Goal: Information Seeking & Learning: Check status

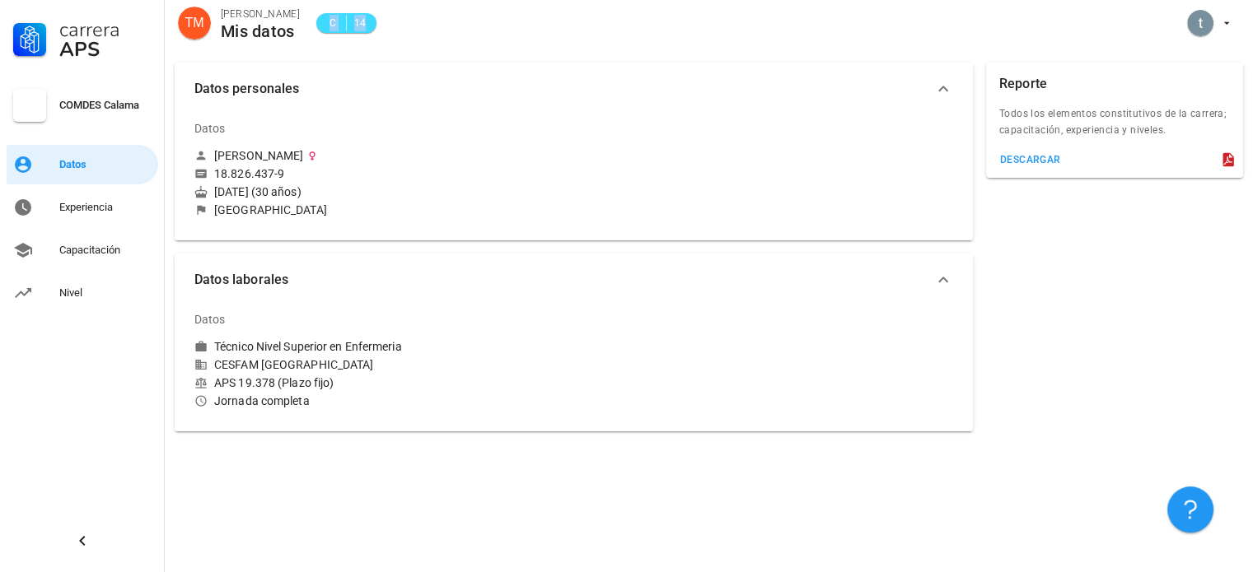
drag, startPoint x: 376, startPoint y: 27, endPoint x: 324, endPoint y: 38, distance: 53.0
click at [324, 38] on div "C 14" at bounding box center [338, 23] width 77 height 53
click at [88, 189] on link "Experiencia" at bounding box center [83, 208] width 152 height 40
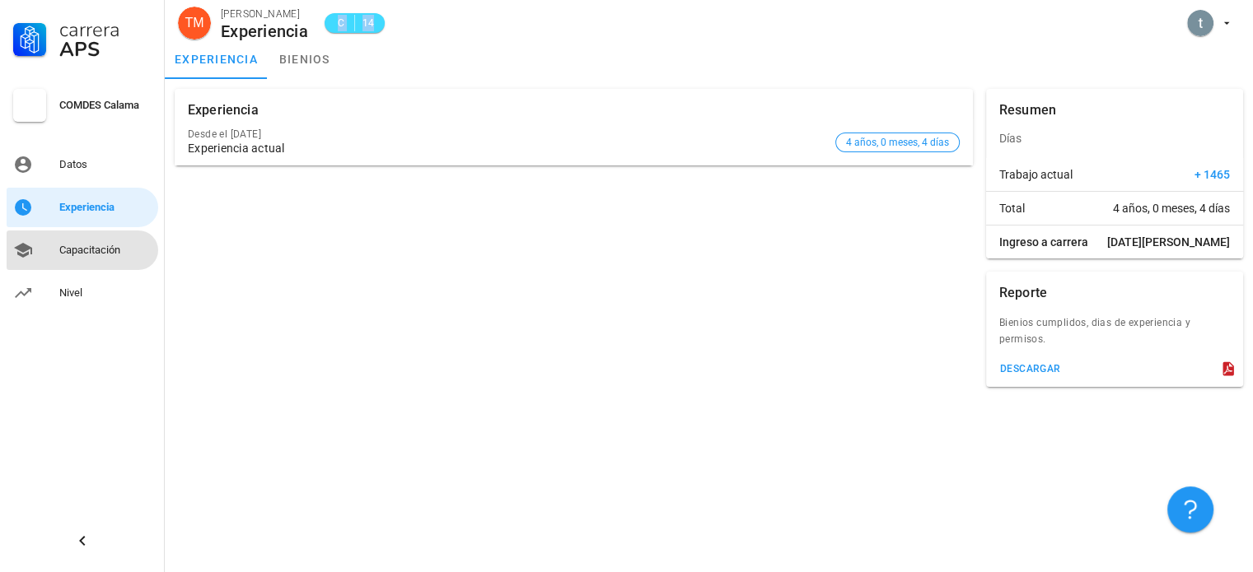
click at [85, 246] on div "Capacitación" at bounding box center [105, 250] width 92 height 13
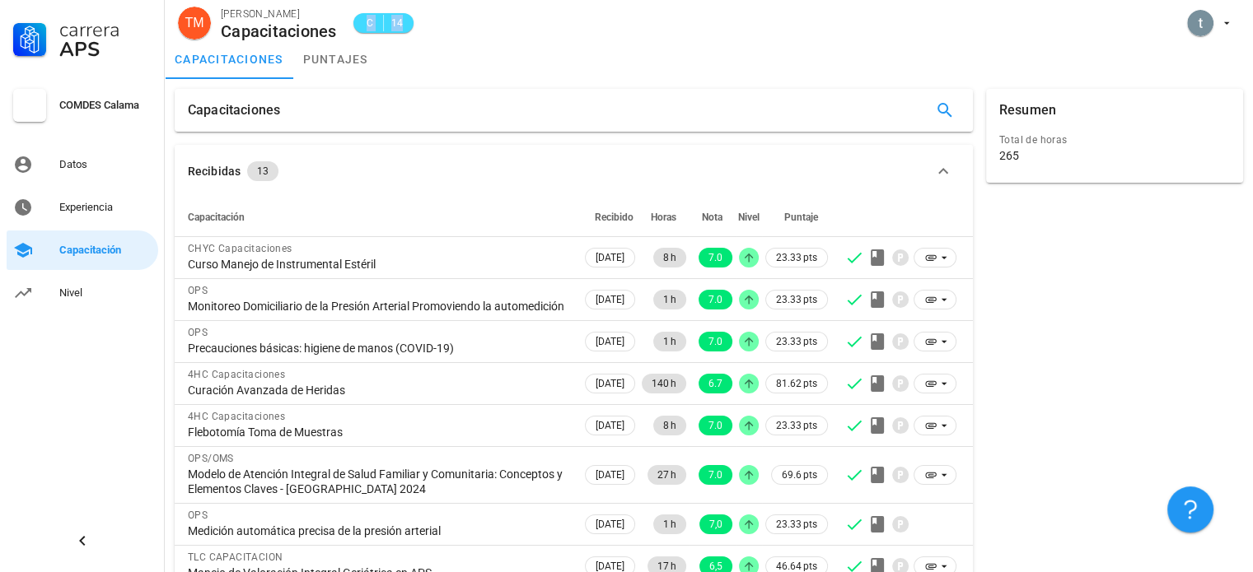
drag, startPoint x: 277, startPoint y: 180, endPoint x: 234, endPoint y: 179, distance: 42.9
click at [234, 179] on div "Recibidas 13" at bounding box center [564, 171] width 752 height 20
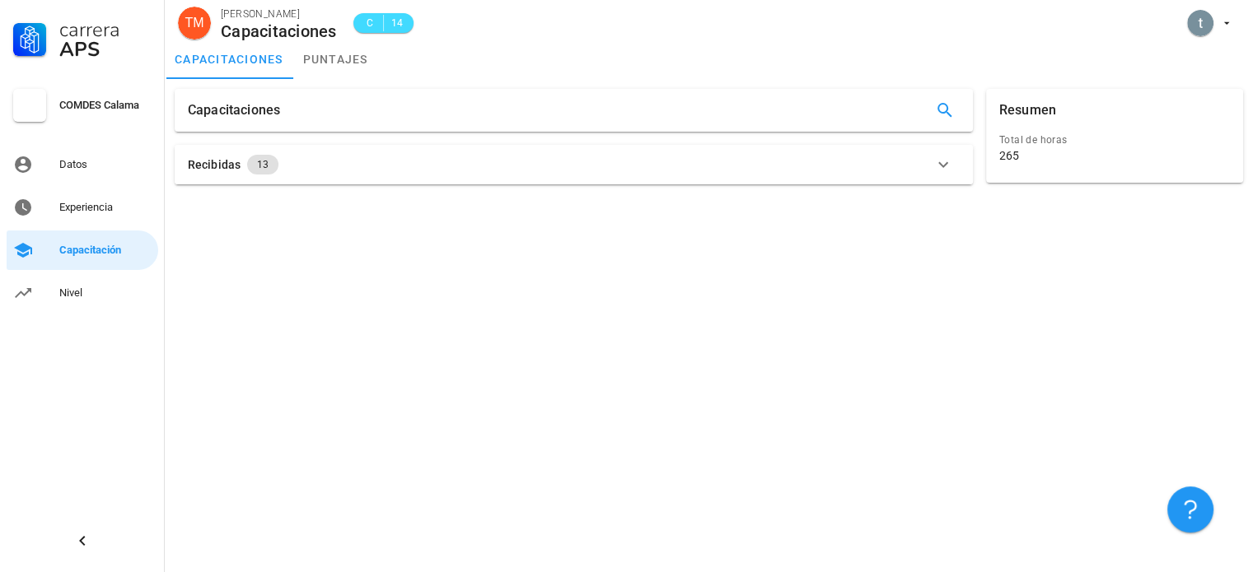
click at [388, 185] on div "Recibidas 13 Capacitación Recibido Horas Nota Nivel [GEOGRAPHIC_DATA] Capacitac…" at bounding box center [573, 164] width 811 height 53
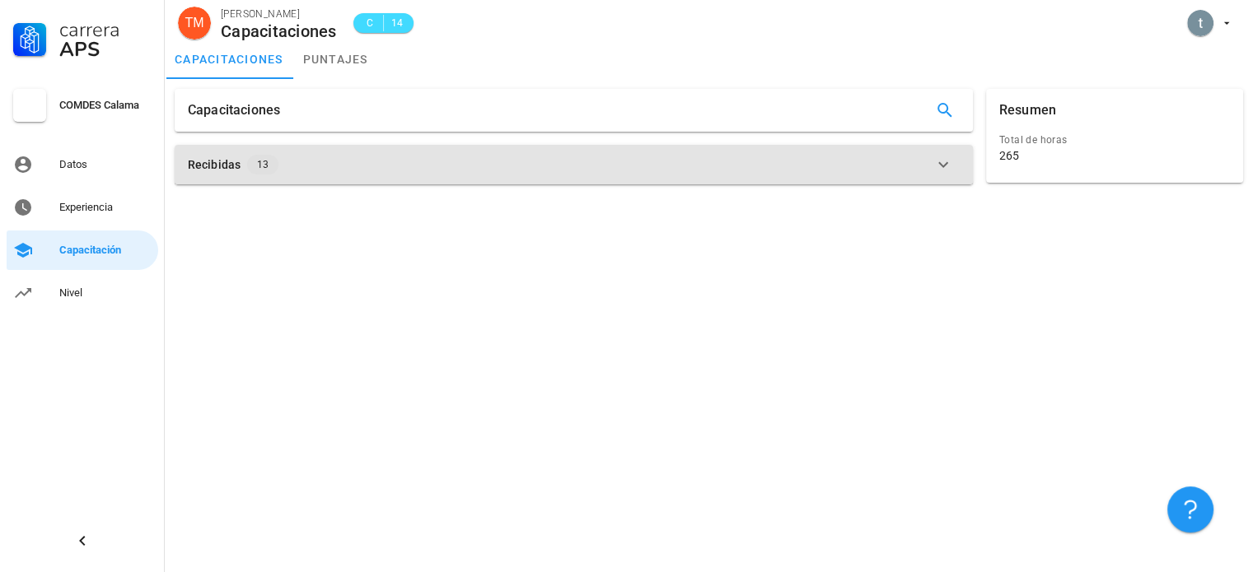
click at [386, 172] on div "Recibidas 13" at bounding box center [564, 165] width 752 height 20
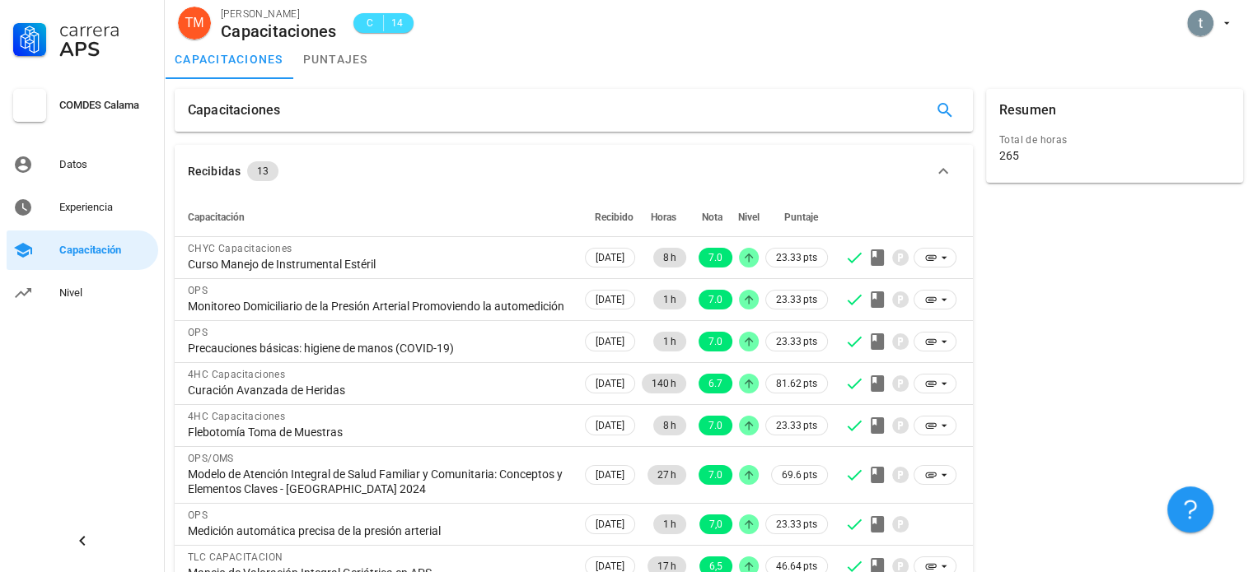
click at [424, 97] on div "Capacitaciones" at bounding box center [574, 110] width 798 height 43
click at [1063, 248] on div "Resumen Total de horas 265" at bounding box center [1114, 465] width 270 height 766
click at [43, 294] on link "Nivel" at bounding box center [83, 293] width 152 height 40
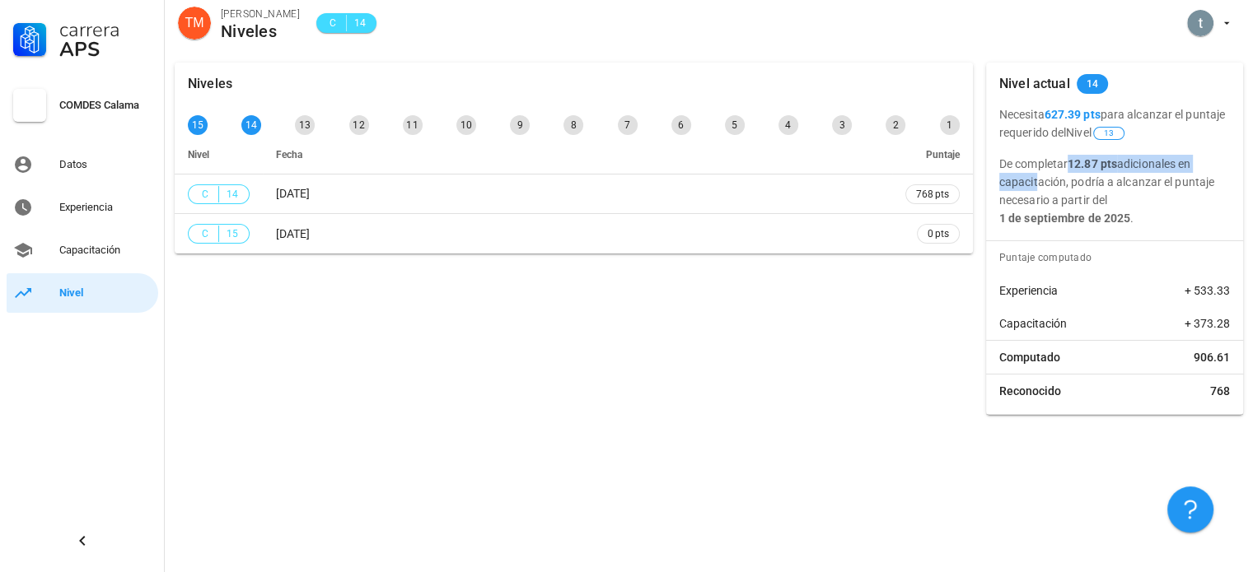
drag, startPoint x: 1070, startPoint y: 168, endPoint x: 1162, endPoint y: 159, distance: 92.7
click at [1162, 159] on p "De completar 12.87 pts adicionales en capacitación, podría a alcanzar el puntaj…" at bounding box center [1114, 191] width 231 height 72
click at [1150, 223] on p "De completar 12.87 pts adicionales en capacitación, podría a alcanzar el puntaj…" at bounding box center [1114, 191] width 231 height 72
drag, startPoint x: 1119, startPoint y: 161, endPoint x: 1051, endPoint y: 172, distance: 69.3
click at [1051, 172] on p "De completar 12.87 pts adicionales en capacitación, podría a alcanzar el puntaj…" at bounding box center [1114, 191] width 231 height 72
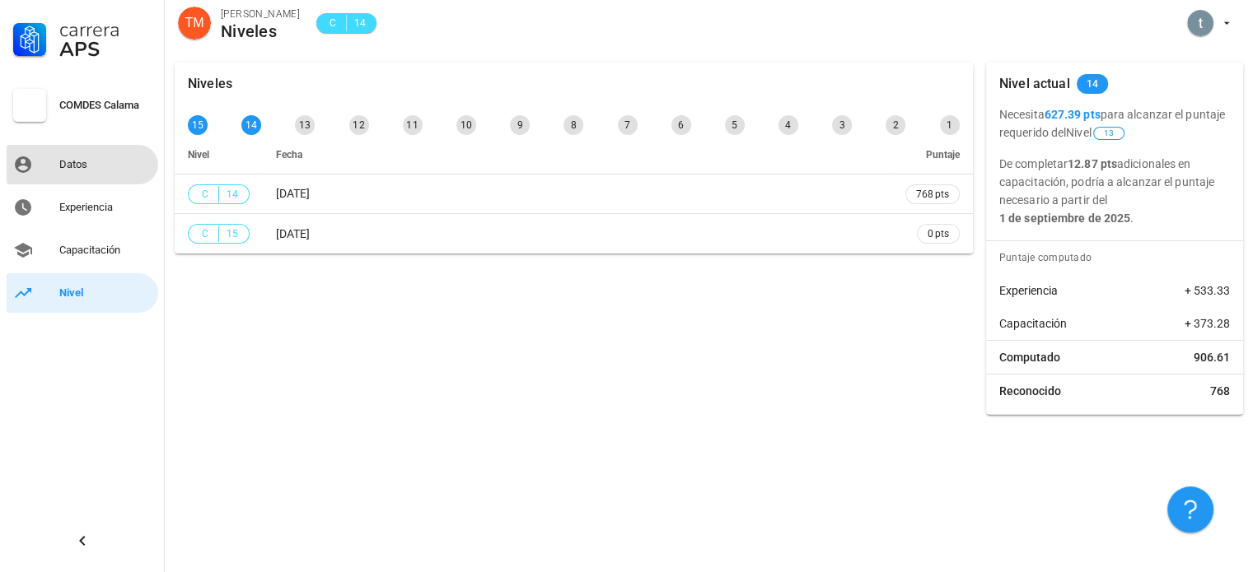
click at [73, 152] on div "Datos" at bounding box center [105, 165] width 92 height 26
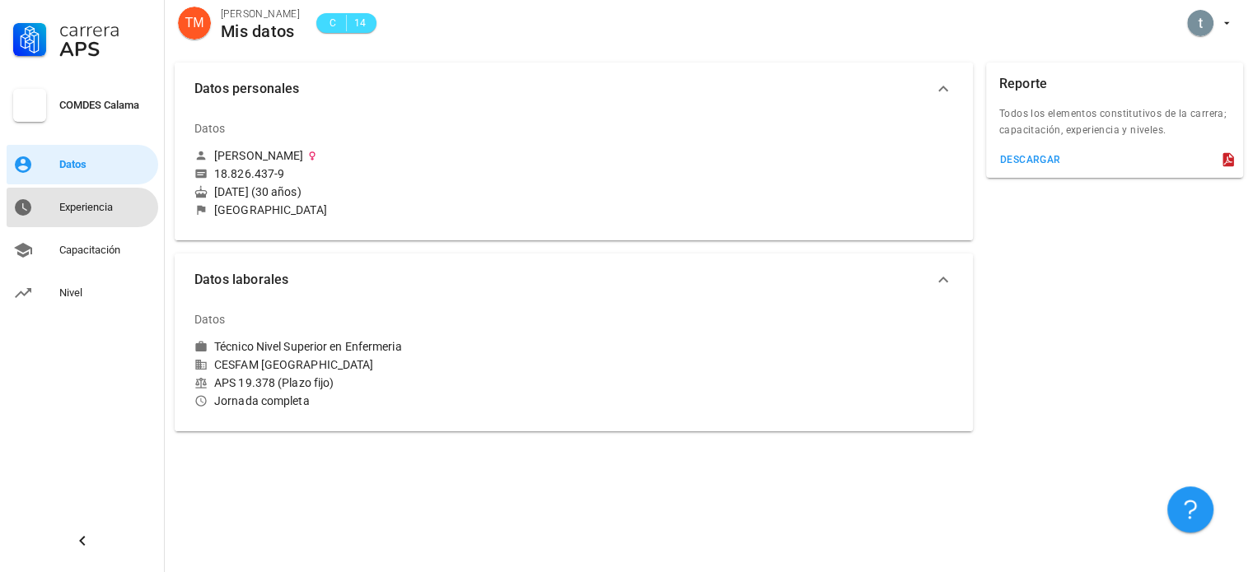
click at [89, 207] on div "Experiencia" at bounding box center [105, 207] width 92 height 13
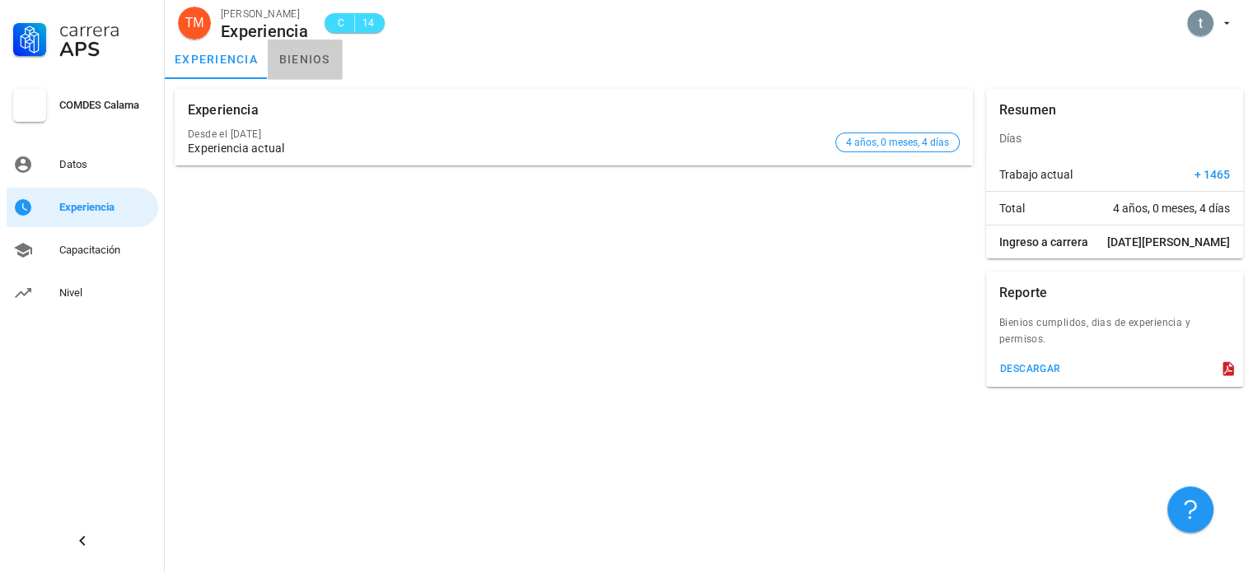
click at [300, 66] on link "bienios" at bounding box center [305, 60] width 74 height 40
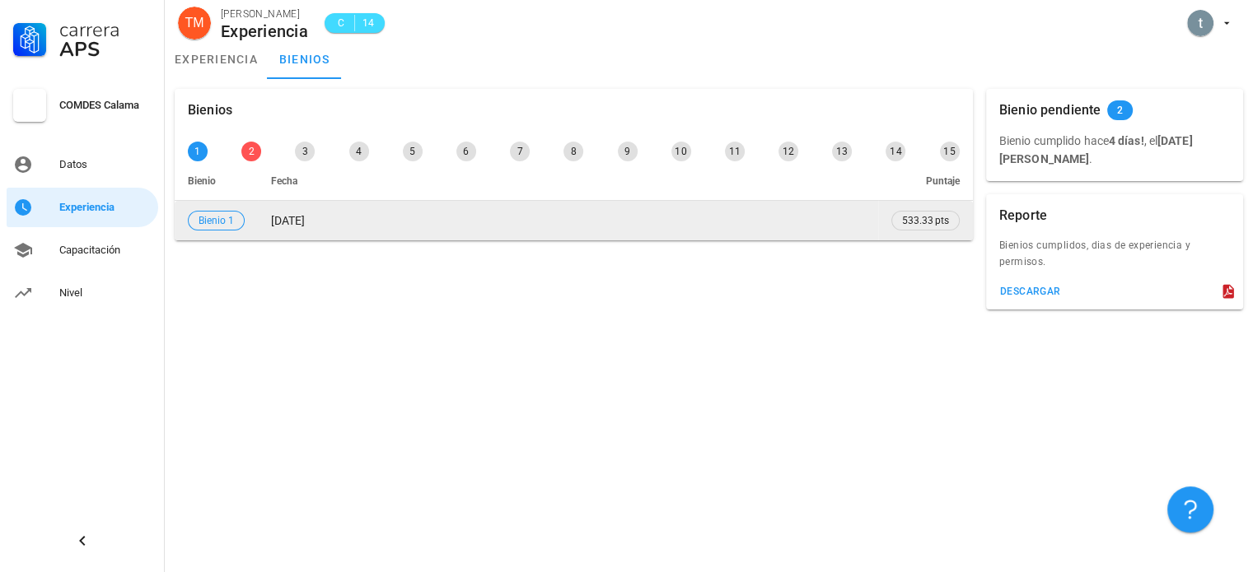
click at [886, 228] on td "533.33 pts" at bounding box center [925, 221] width 95 height 40
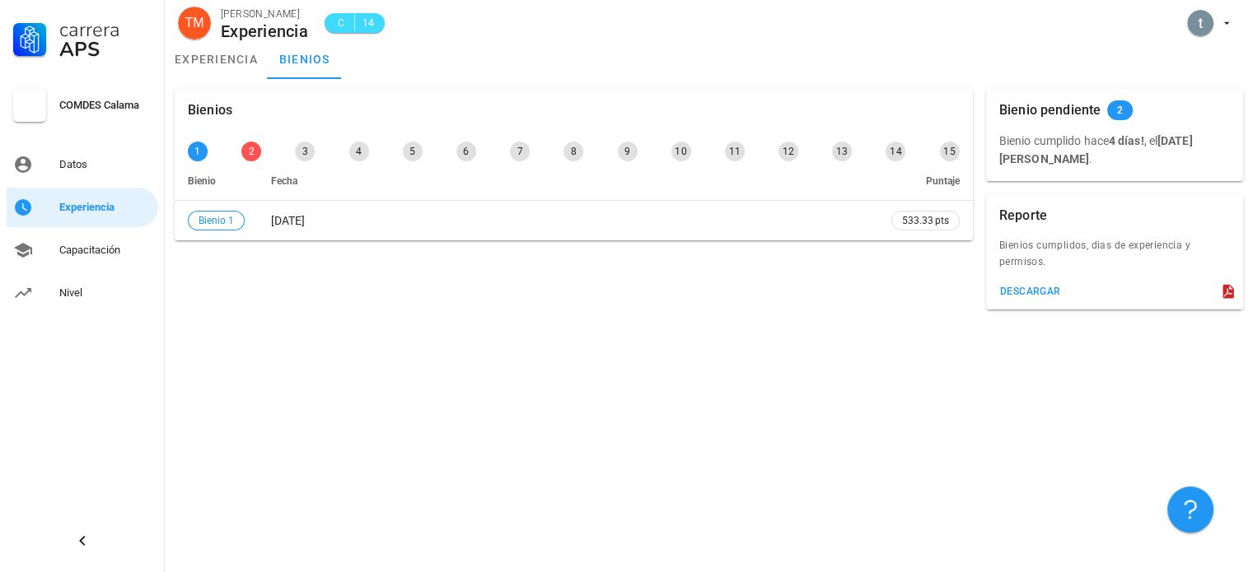
click at [306, 159] on div "3" at bounding box center [305, 152] width 20 height 20
click at [122, 245] on div "Capacitación" at bounding box center [105, 250] width 92 height 13
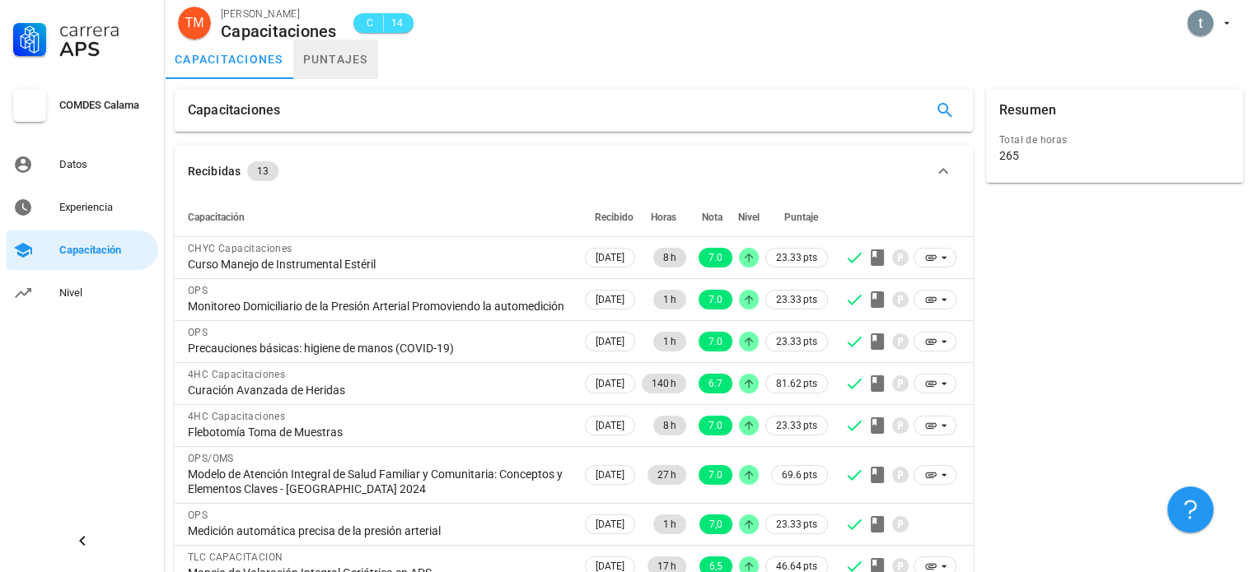
click at [338, 58] on link "puntajes" at bounding box center [335, 60] width 85 height 40
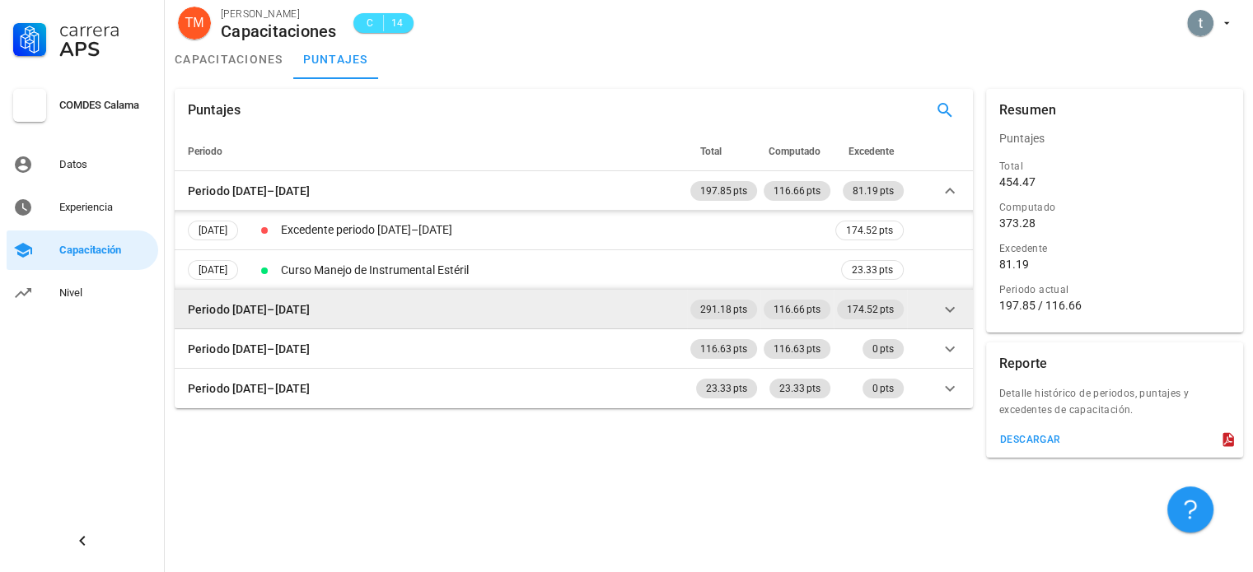
click at [521, 306] on td "Periodo [DATE]–[DATE]" at bounding box center [431, 310] width 512 height 40
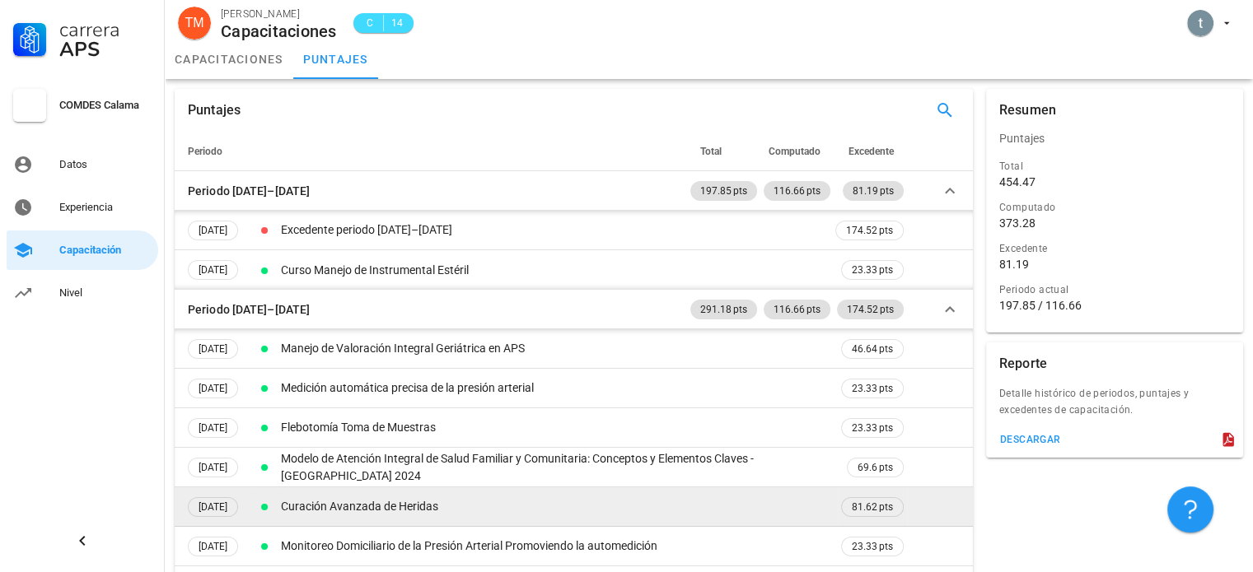
scroll to position [122, 0]
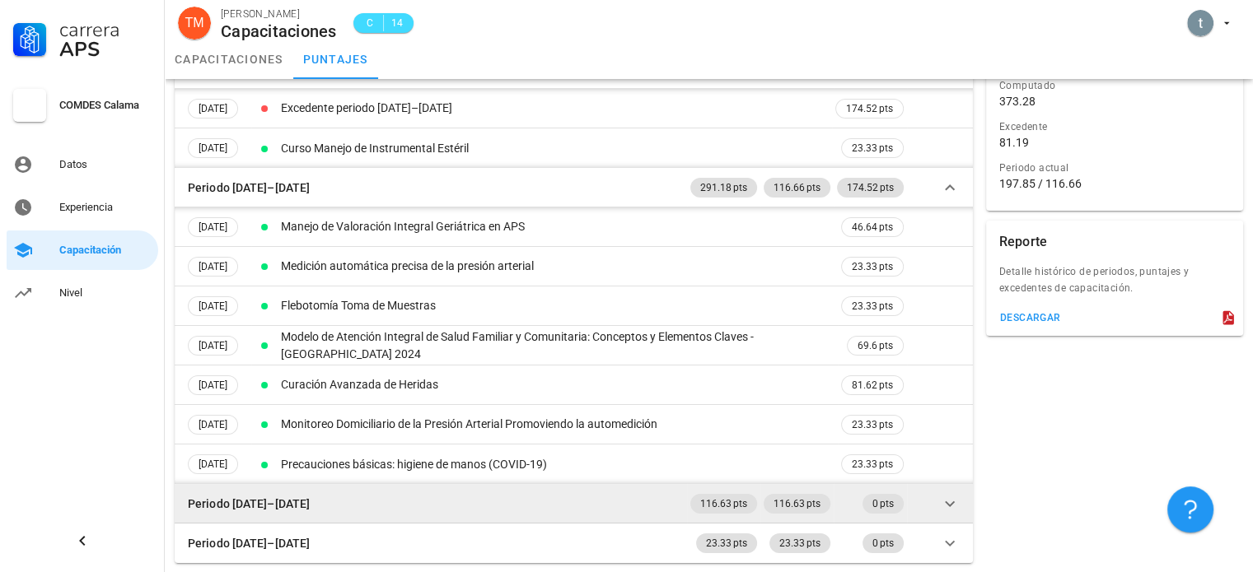
click at [942, 503] on icon at bounding box center [950, 504] width 20 height 20
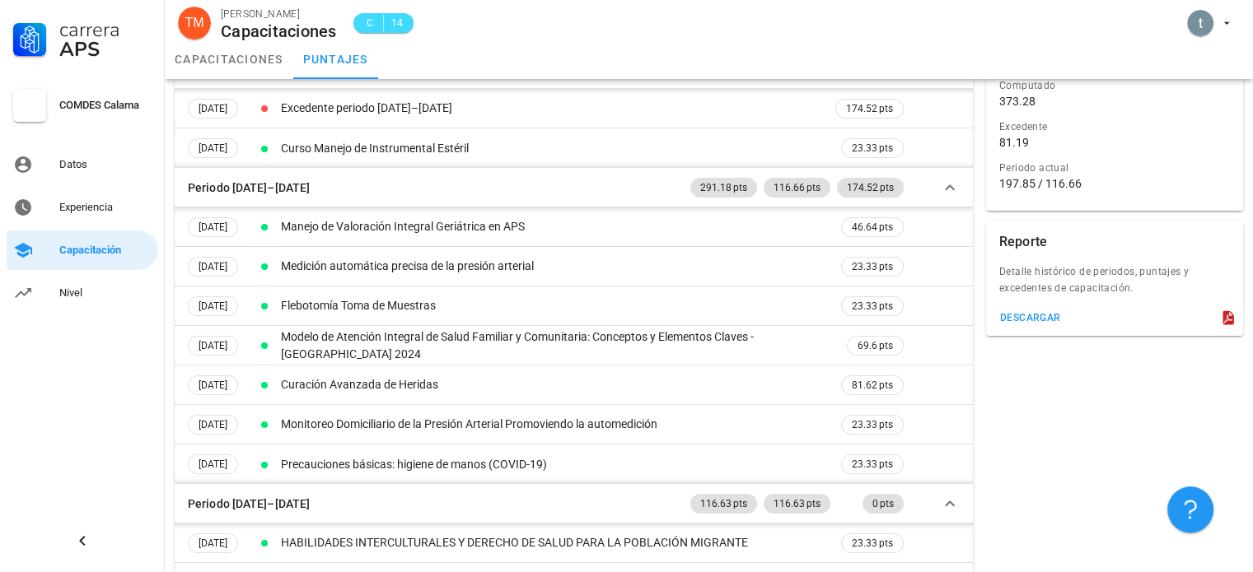
scroll to position [280, 0]
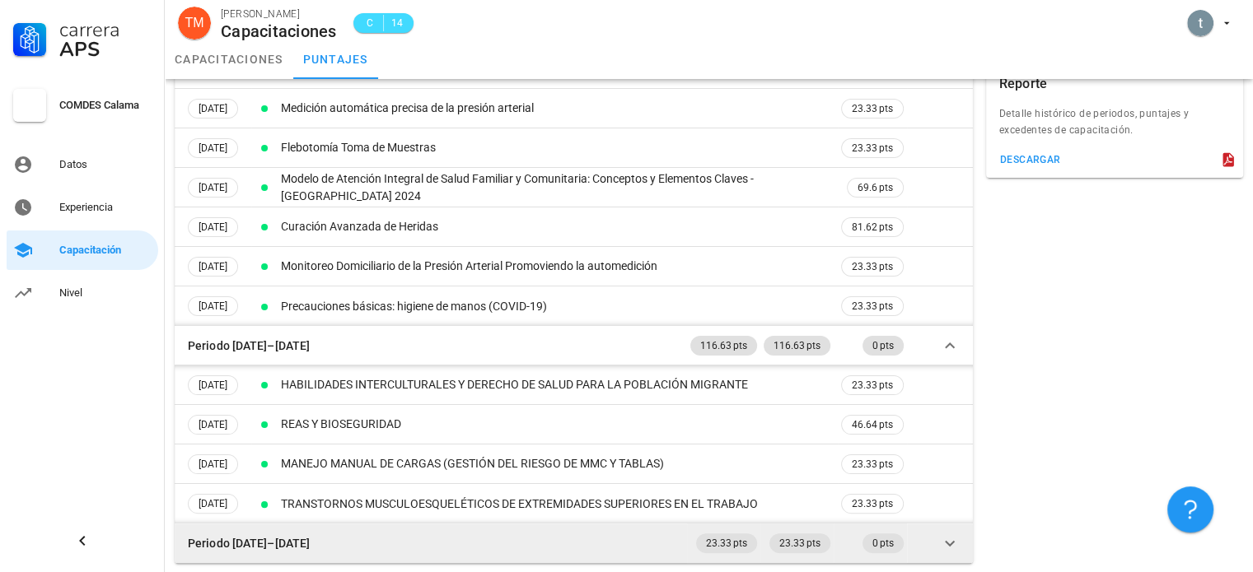
click at [951, 553] on td at bounding box center [940, 544] width 66 height 40
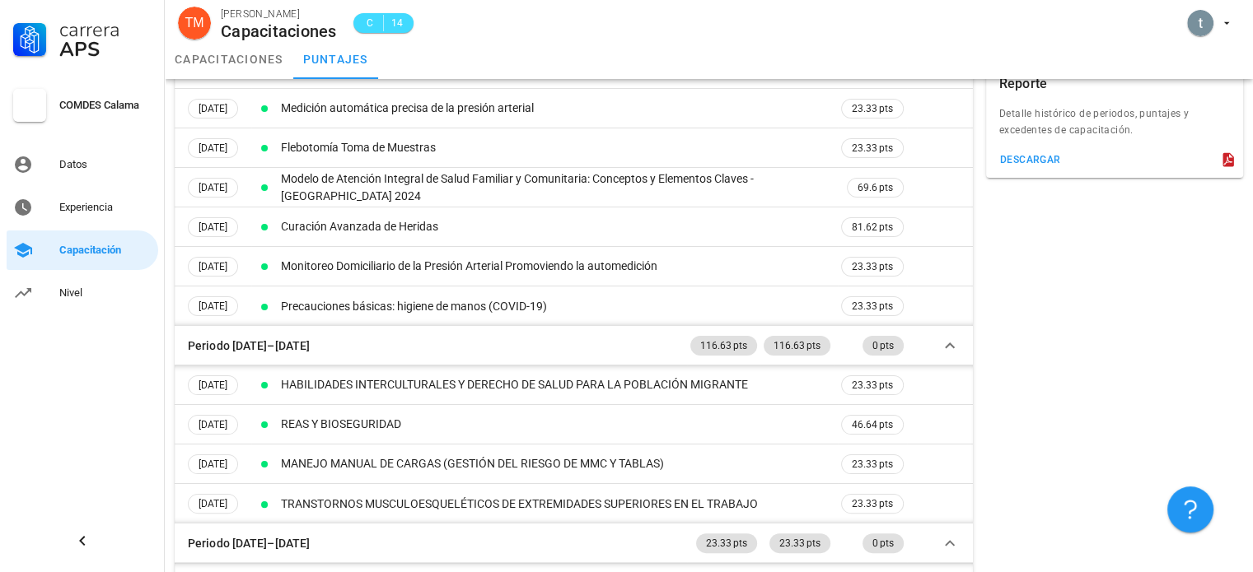
scroll to position [320, 0]
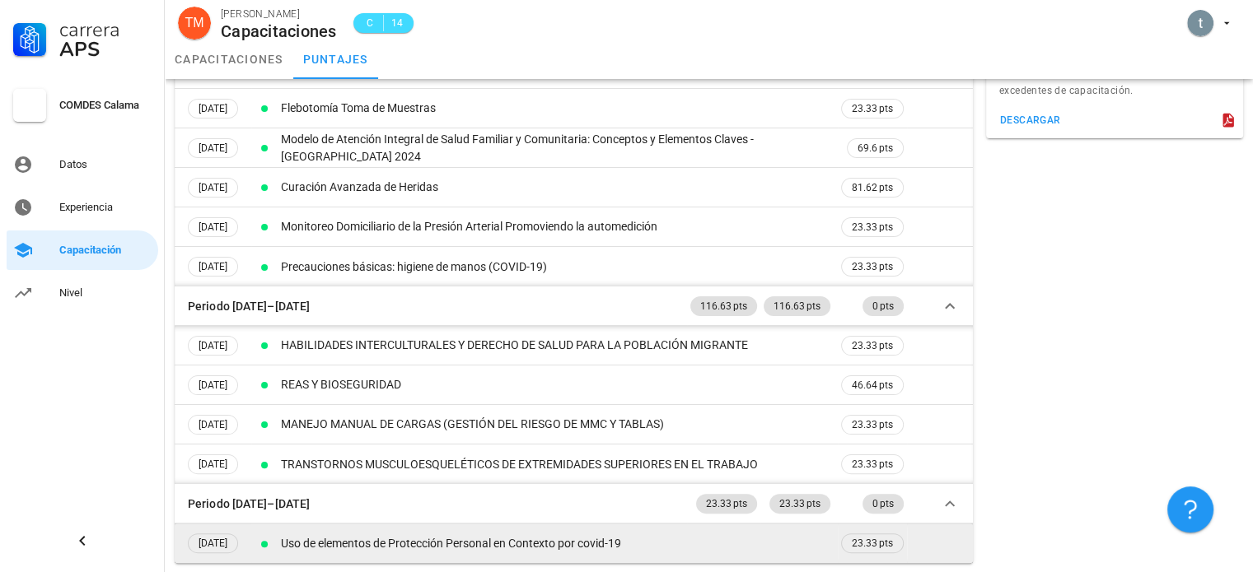
drag, startPoint x: 932, startPoint y: 537, endPoint x: 836, endPoint y: 544, distance: 95.8
click at [836, 544] on tr "[DATE] Uso de elementos de Protección Personal en Contexto por covid-19 23.33 p…" at bounding box center [574, 544] width 798 height 40
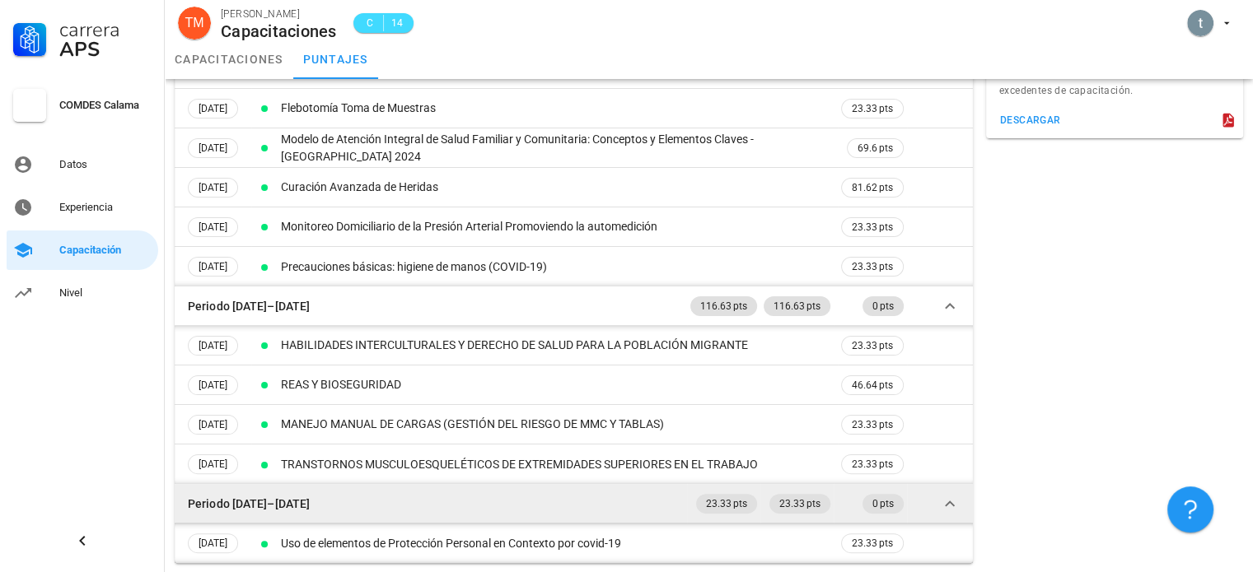
click at [951, 512] on icon at bounding box center [950, 504] width 20 height 20
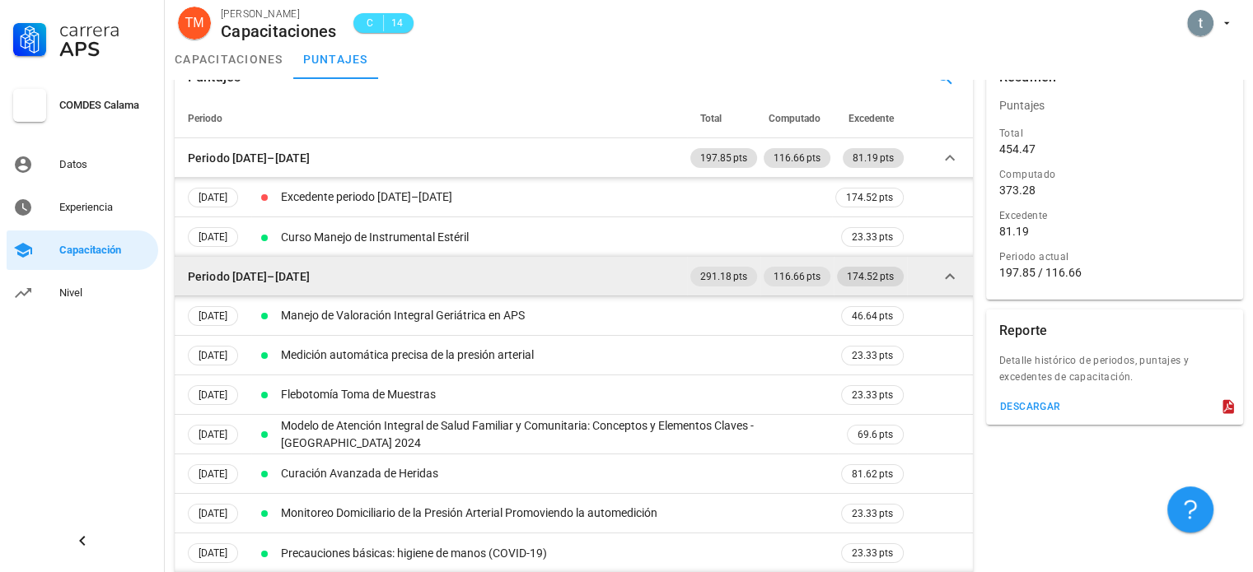
scroll to position [0, 0]
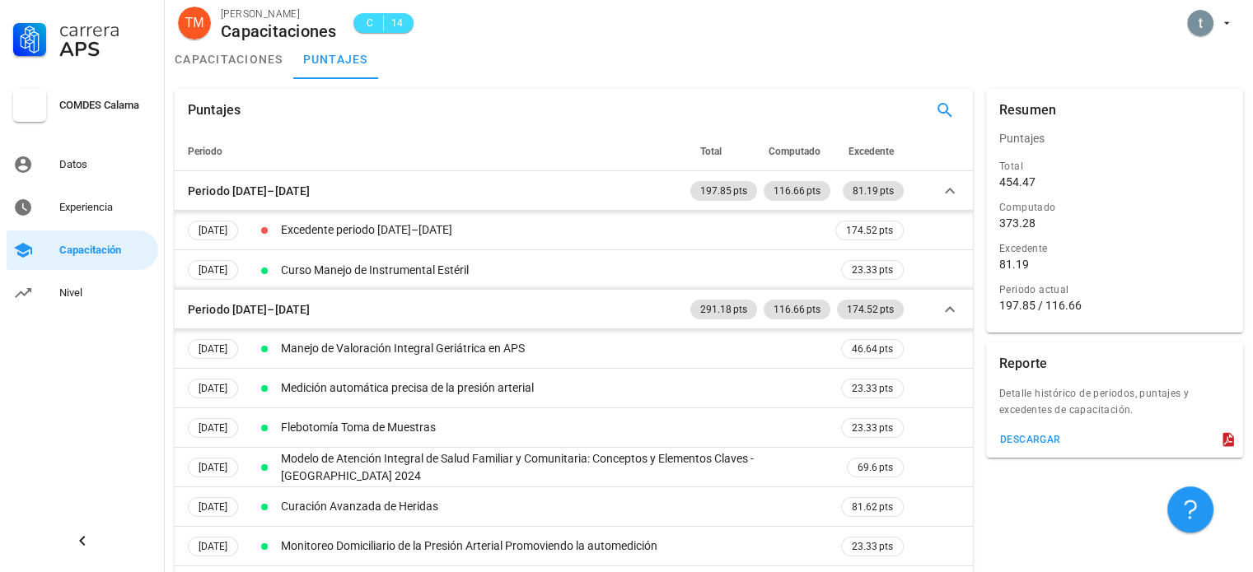
click at [493, 54] on div "capacitaciones puntajes" at bounding box center [709, 60] width 1088 height 40
click at [487, 56] on div "capacitaciones puntajes" at bounding box center [709, 60] width 1088 height 40
click at [247, 51] on link "capacitaciones" at bounding box center [229, 60] width 128 height 40
